Goal: Task Accomplishment & Management: Manage account settings

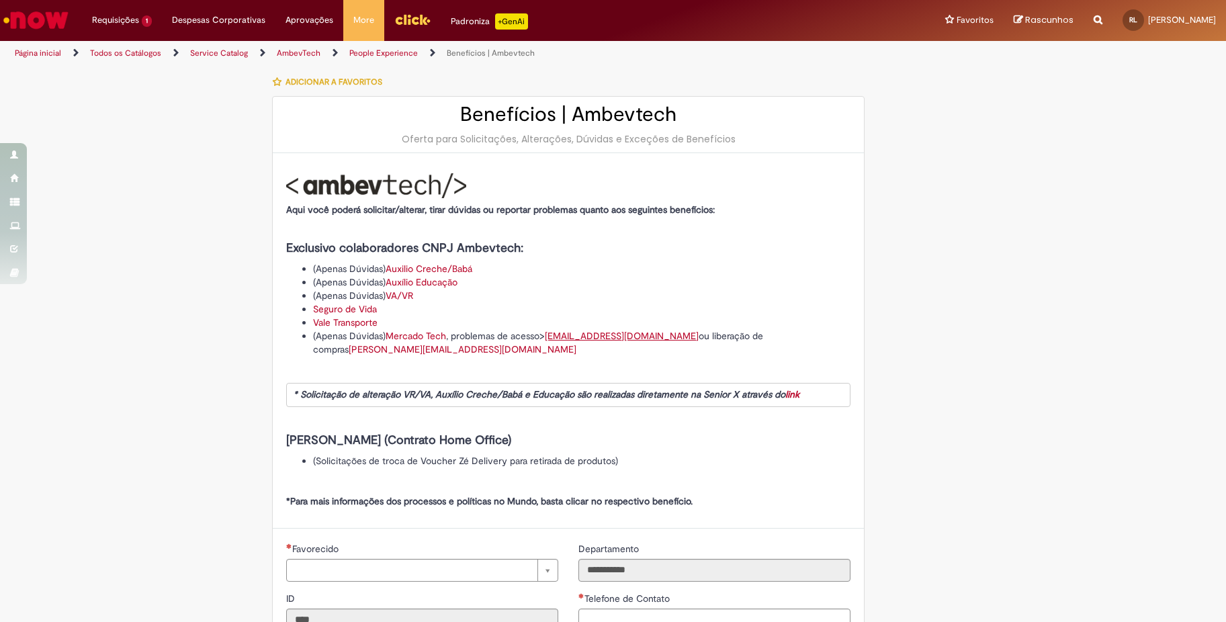
type input "**********"
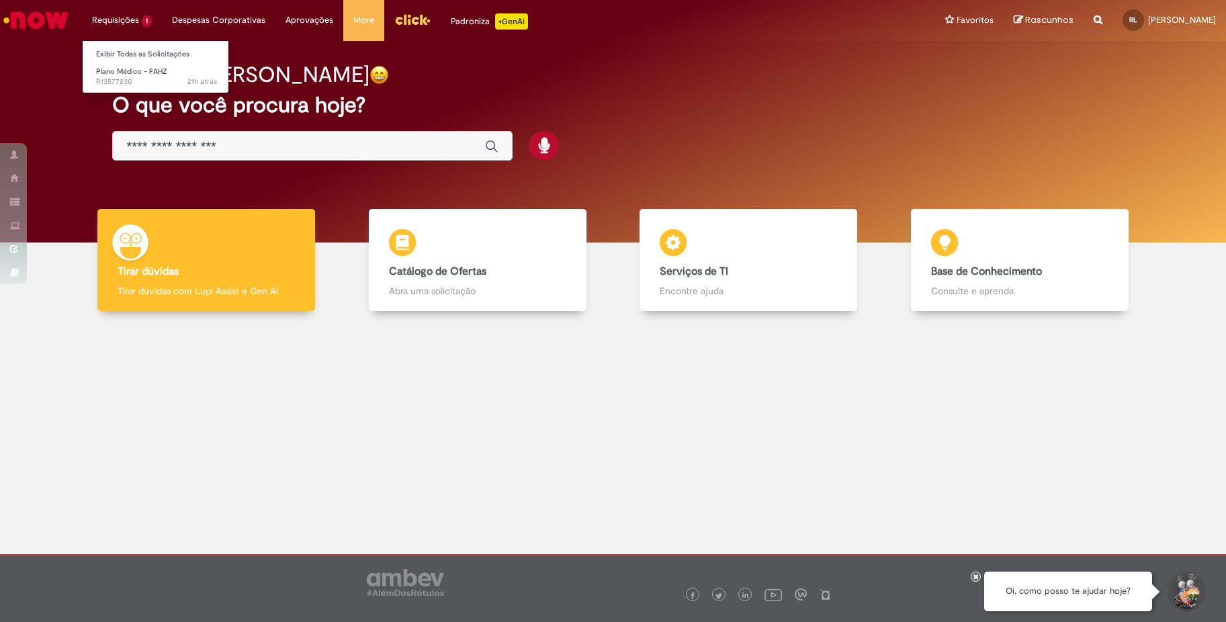
click at [115, 13] on li "Requisições 1 Exibir Todas as Solicitações Plano Médico - FAHZ 21h atrás 21 hor…" at bounding box center [122, 20] width 80 height 40
click at [123, 77] on span "21h atrás 21 horas atrás R13577230" at bounding box center [156, 82] width 121 height 11
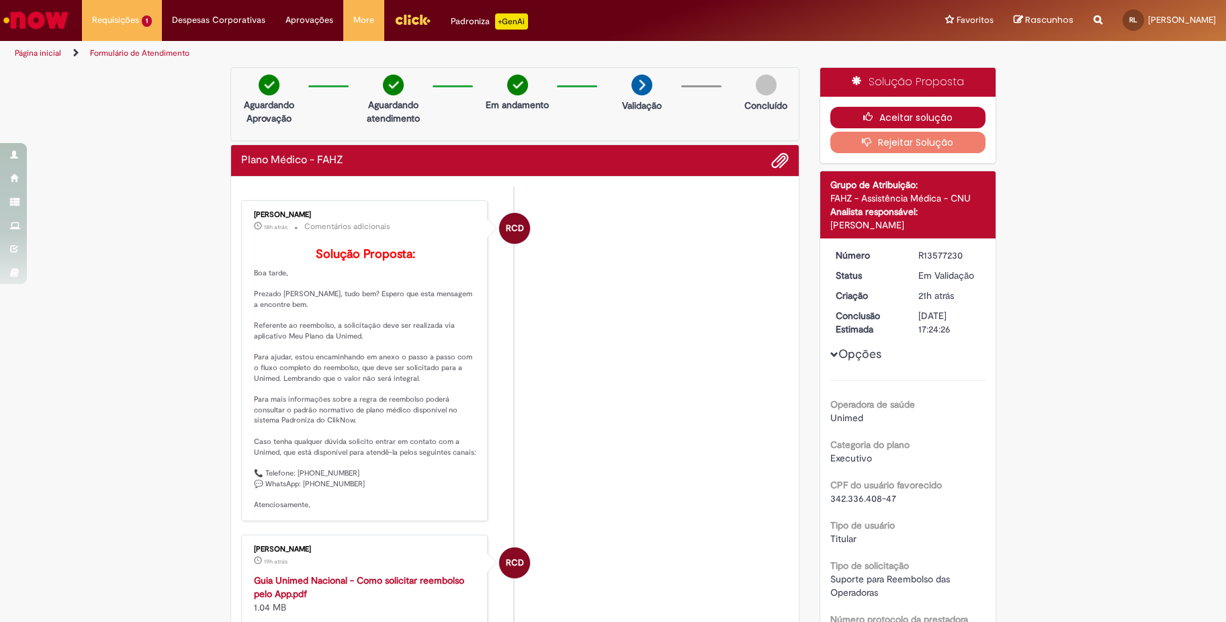
click at [939, 116] on button "Aceitar solução" at bounding box center [907, 117] width 155 height 21
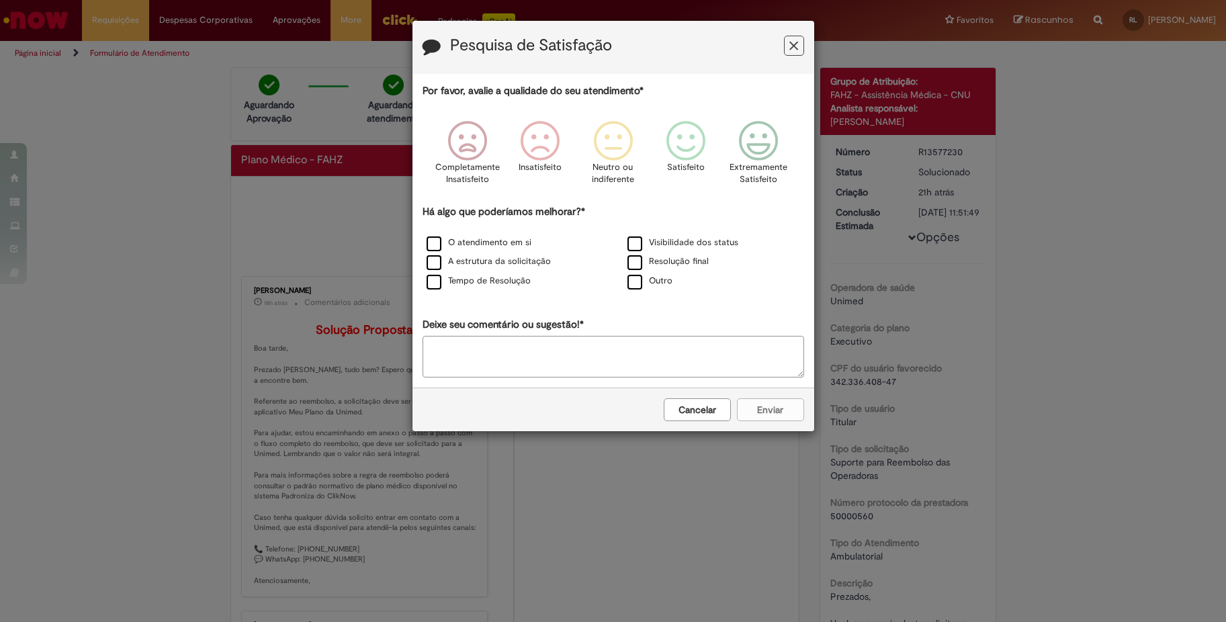
drag, startPoint x: 789, startPoint y: 42, endPoint x: 715, endPoint y: 50, distance: 74.9
click at [790, 42] on icon "Feedback" at bounding box center [793, 46] width 9 height 14
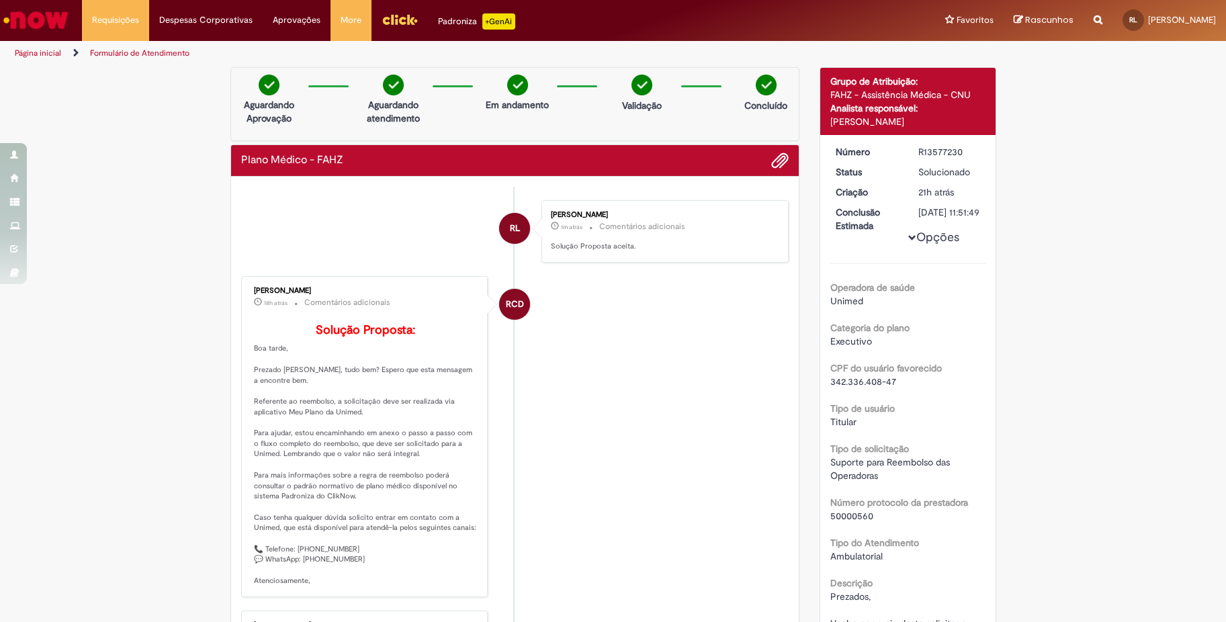
click at [34, 24] on img "Ir para a Homepage" at bounding box center [35, 20] width 69 height 27
